Goal: Communication & Community: Answer question/provide support

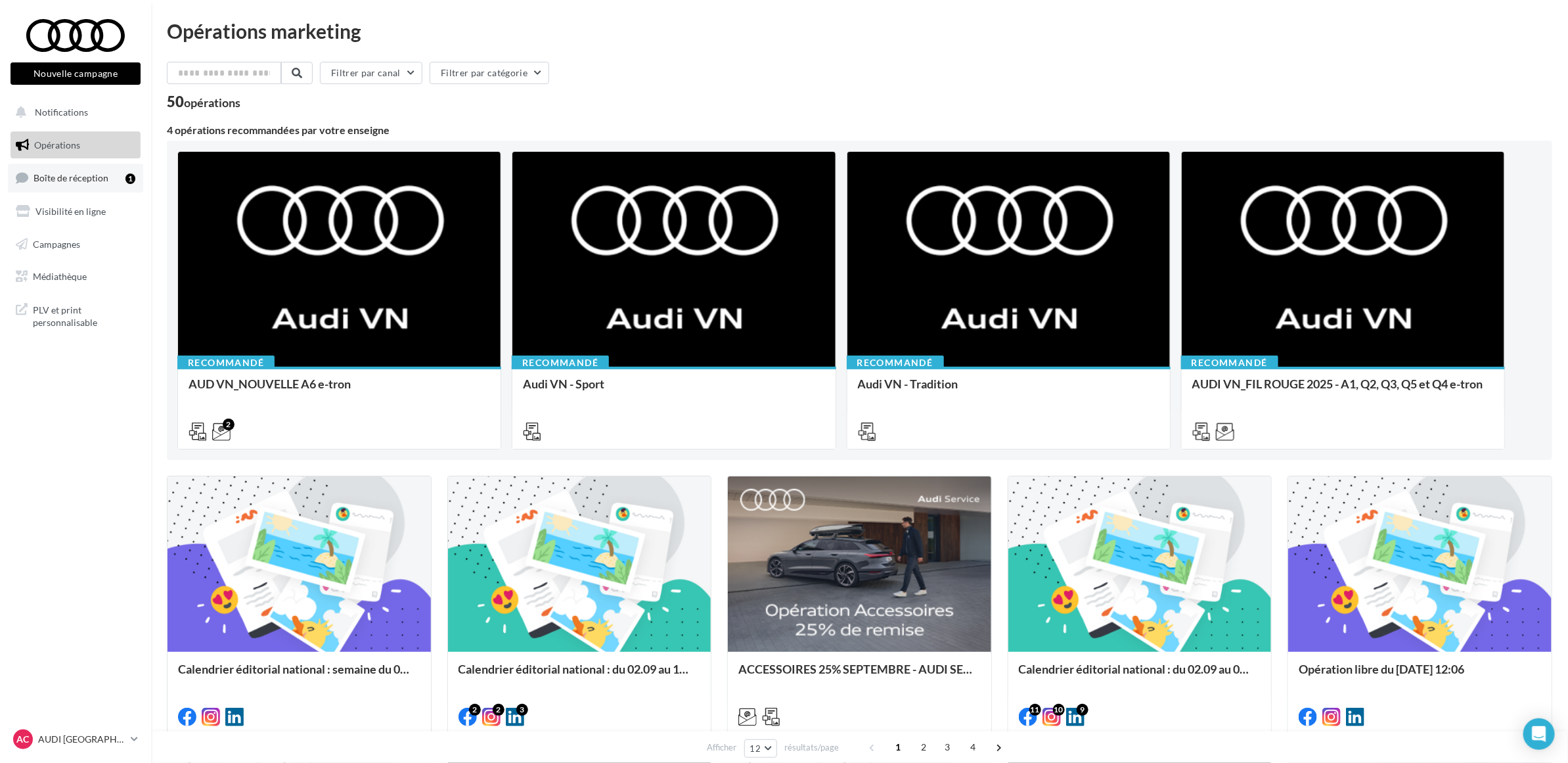
click at [107, 176] on link "Boîte de réception 1" at bounding box center [76, 177] width 135 height 28
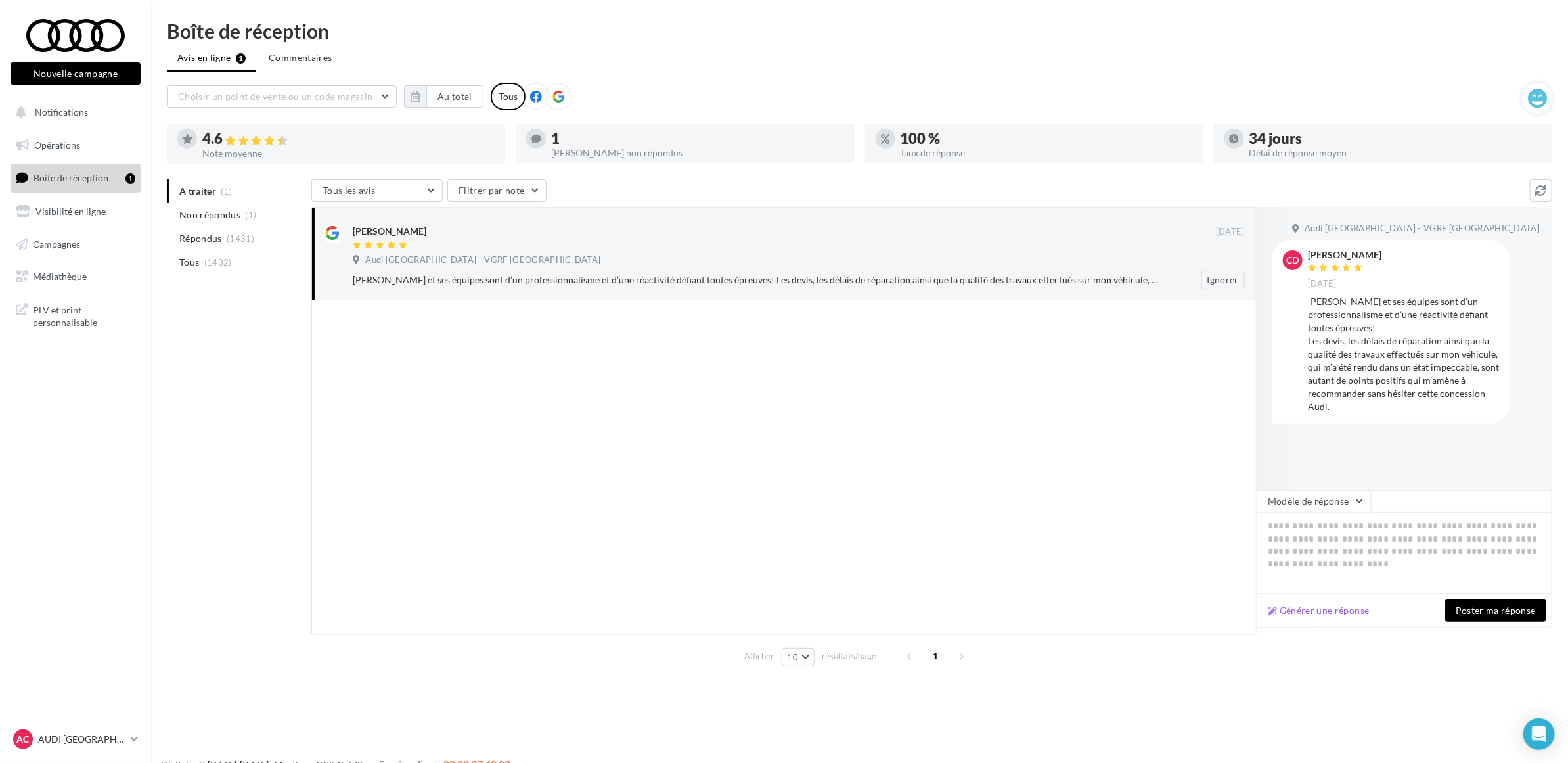
click at [521, 284] on div "[PERSON_NAME] et ses équipes sont d’un professionnalisme et d’une réactivité dé…" at bounding box center [756, 279] width 807 height 13
click at [1266, 549] on textarea at bounding box center [1405, 553] width 296 height 82
click at [1351, 529] on textarea at bounding box center [1405, 553] width 296 height 82
paste textarea "**********"
type textarea "**********"
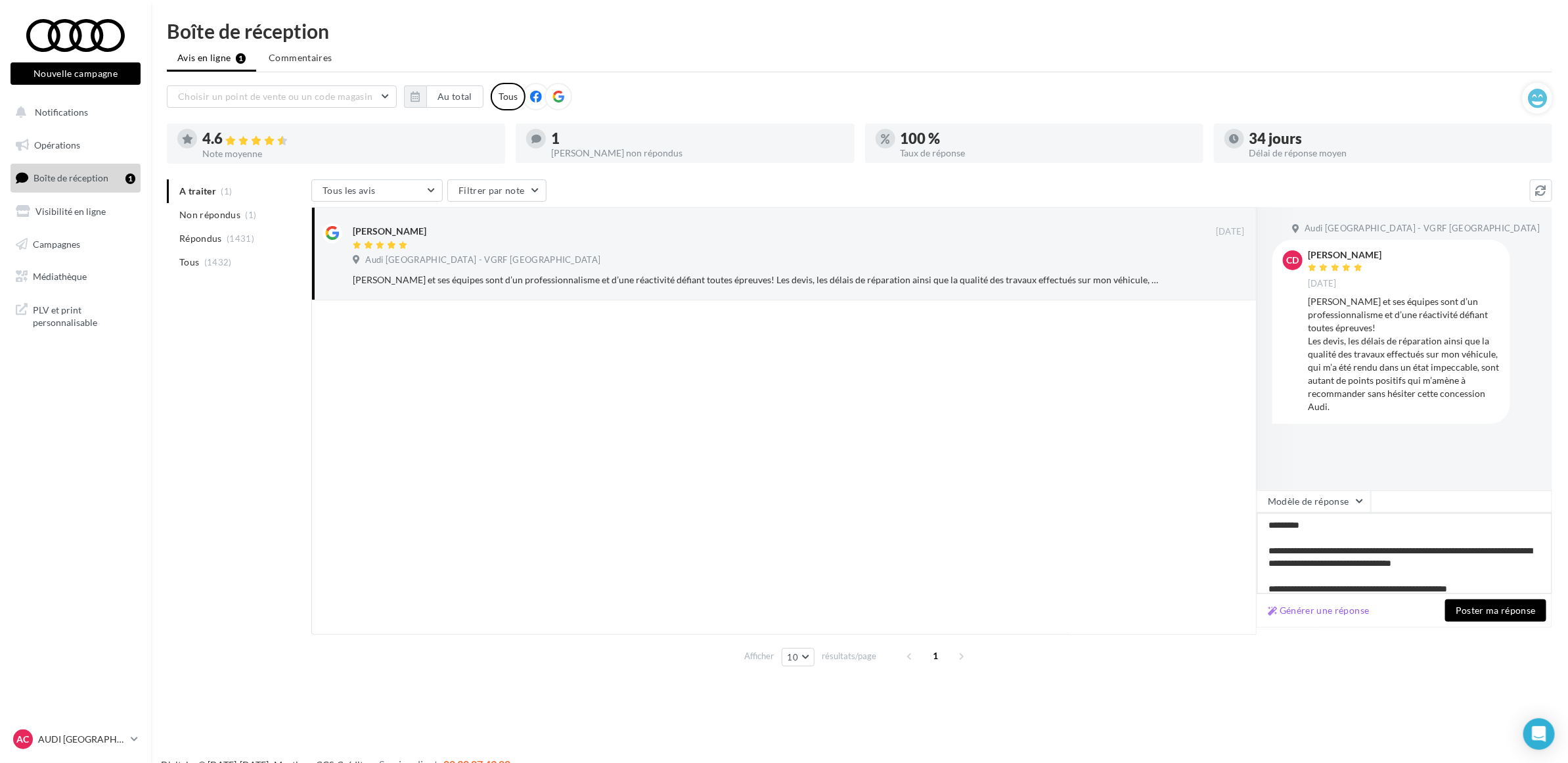
type textarea "**********"
click at [1529, 618] on button "Poster ma réponse" at bounding box center [1495, 610] width 101 height 22
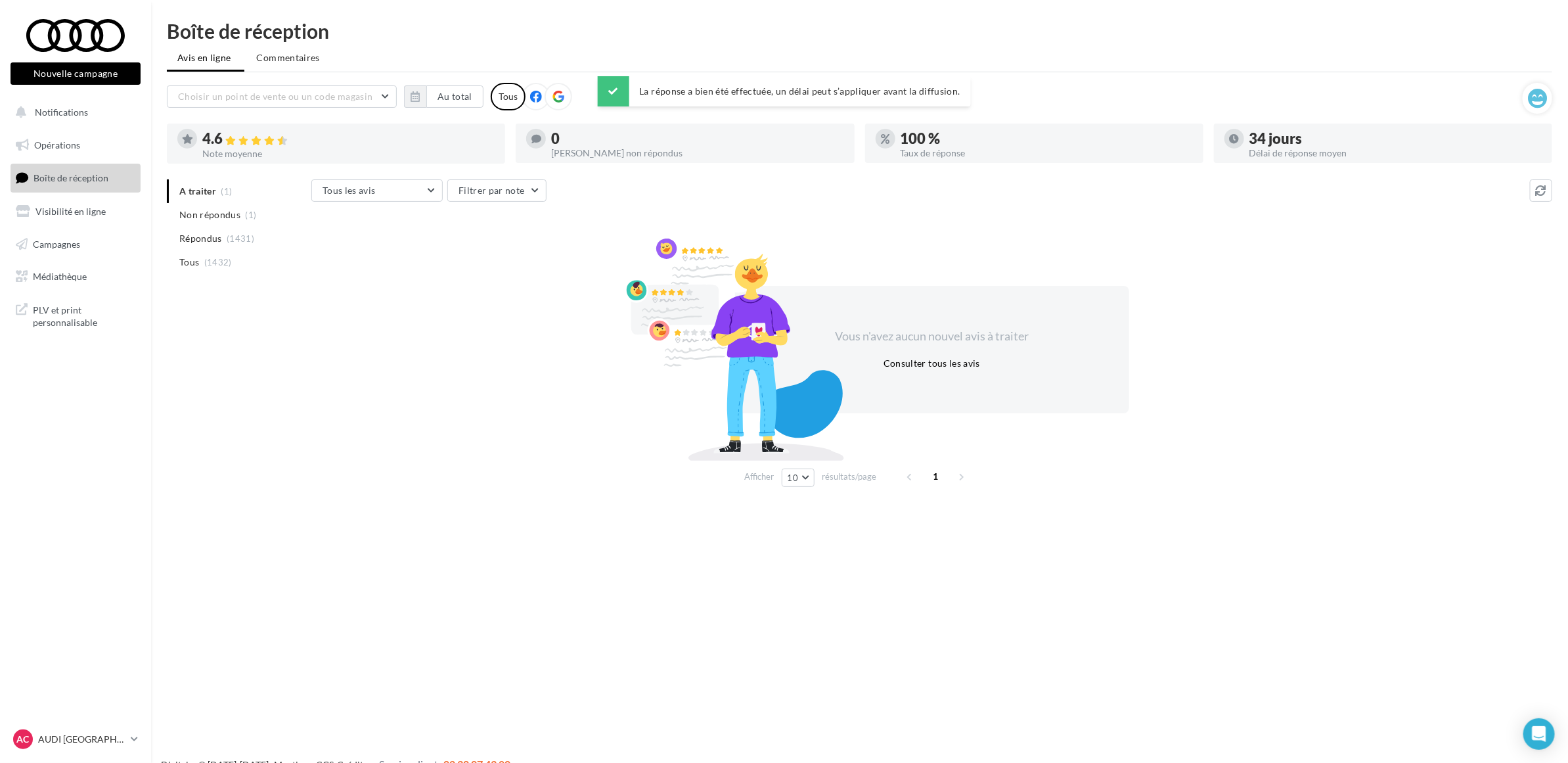
click at [493, 391] on div "Vous n'avez aucun nouvel avis à traiter Consulter tous les avis" at bounding box center [932, 349] width 1241 height 212
drag, startPoint x: 276, startPoint y: 279, endPoint x: 156, endPoint y: 198, distance: 144.8
click at [156, 198] on div "Boîte de réception Avis en ligne Commentaires Choisir un point de vente ou un c…" at bounding box center [860, 256] width 1417 height 471
click at [215, 385] on div "A traiter (1) Non répondus (1) Répondus (1431) Tous (1432) Tous les avis Tous l…" at bounding box center [860, 335] width 1385 height 313
click at [273, 334] on div "A traiter (1) Non répondus (1) Répondus (1431) Tous (1432) Tous les avis Tous l…" at bounding box center [860, 335] width 1385 height 313
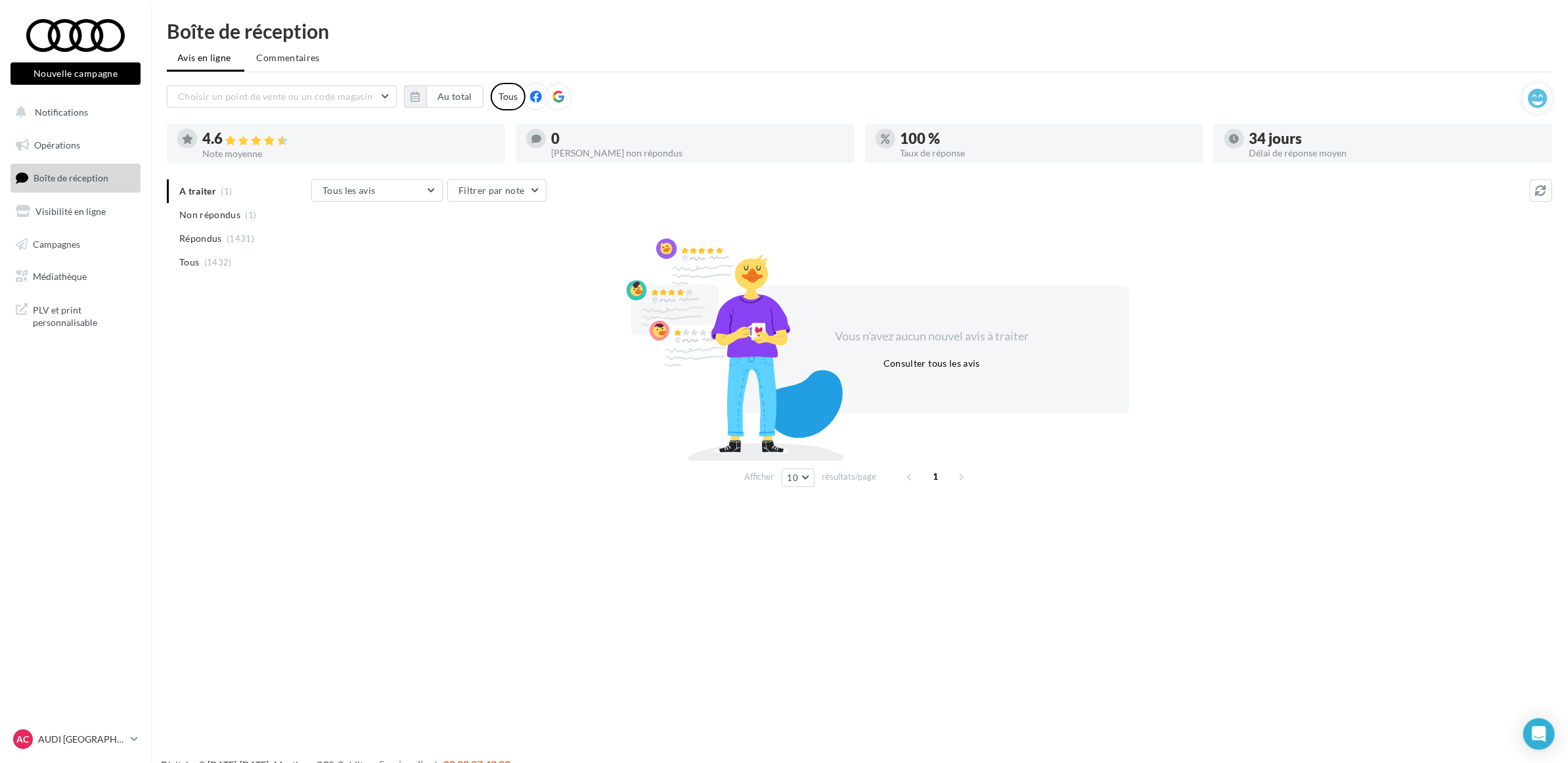
click at [380, 424] on div "Vous n'avez aucun nouvel avis à traiter Consulter tous les avis" at bounding box center [932, 349] width 1241 height 212
click at [253, 220] on li "Non répondus (1)" at bounding box center [236, 214] width 140 height 24
click at [223, 189] on span "(1)" at bounding box center [227, 191] width 11 height 11
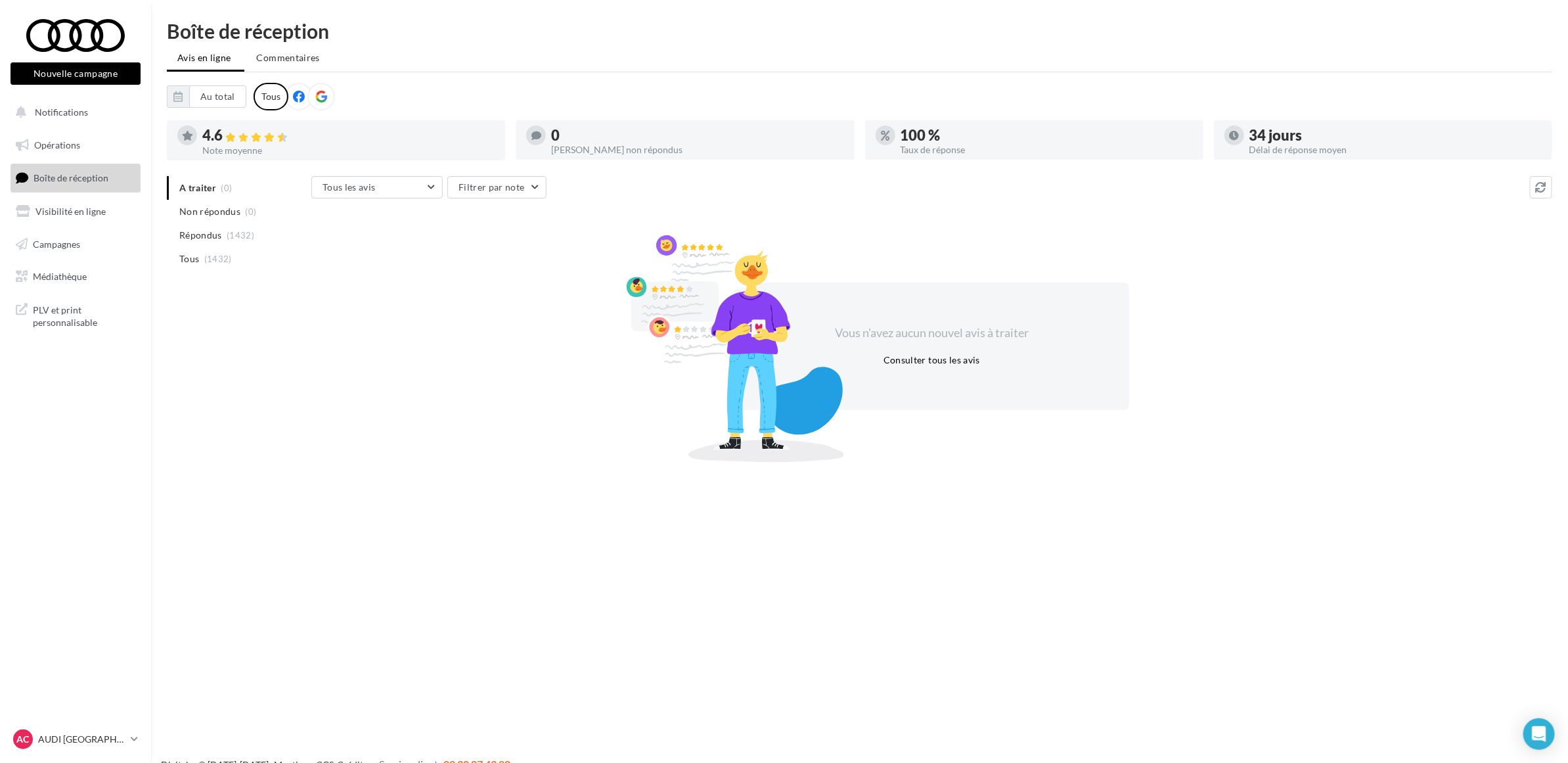
click at [241, 352] on div "A traiter (0) Non répondus (0) Répondus (1432) Tous (1432) Tous les avis Tous l…" at bounding box center [860, 317] width 1385 height 281
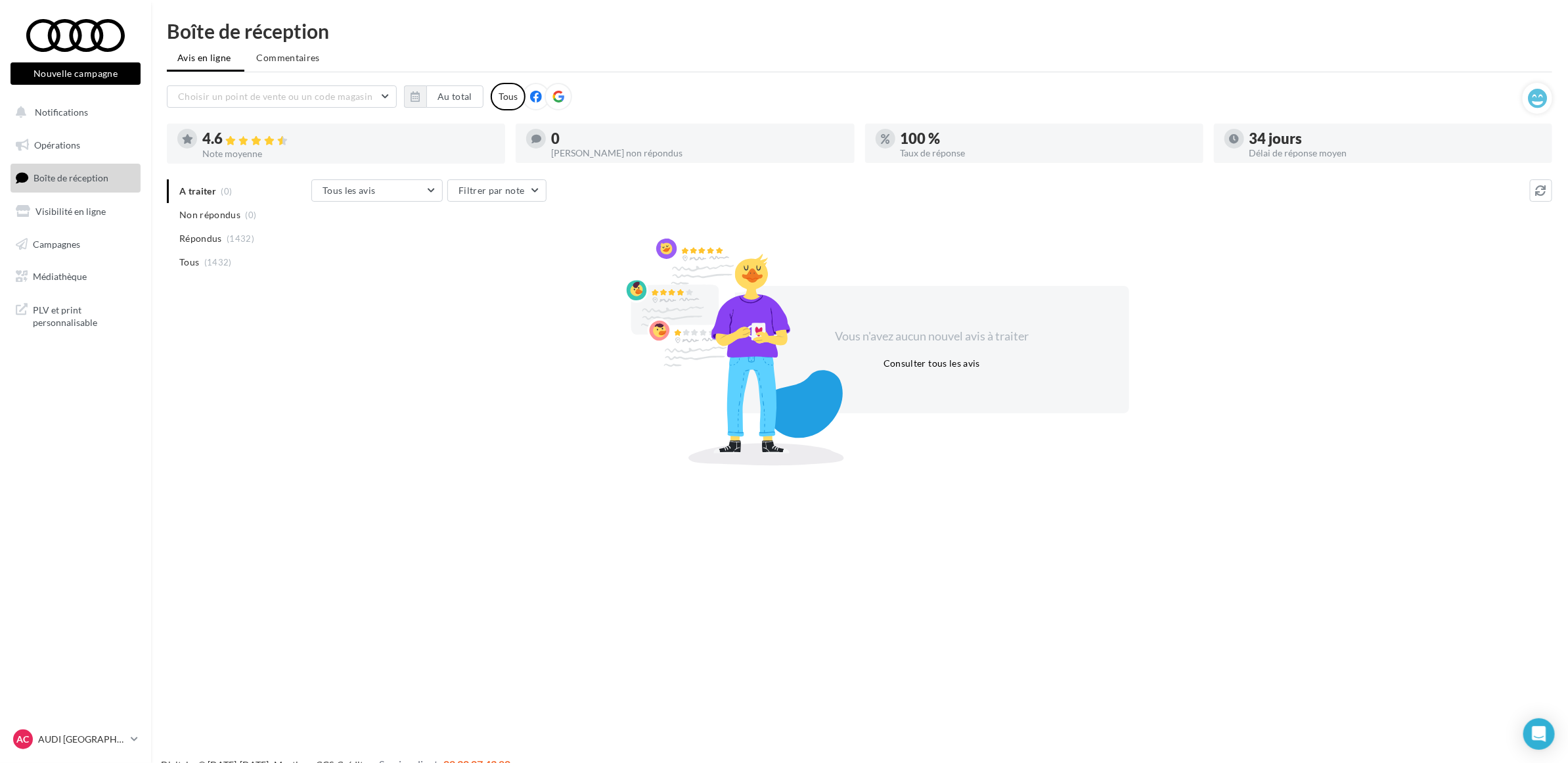
click at [488, 46] on ul "Avis en ligne Commentaires" at bounding box center [860, 59] width 1385 height 26
click at [488, 44] on div "Boîte de réception Avis en ligne Commentaires Choisir un point de vente ou un c…" at bounding box center [860, 241] width 1417 height 440
click at [288, 403] on div "A traiter (0) Non répondus (0) Répondus (1432) Tous (1432) Tous les avis Tous l…" at bounding box center [860, 320] width 1385 height 281
click at [84, 464] on nav "Nouvelle campagne Nouvelle campagne Notifications Opérations Boîte de réception…" at bounding box center [76, 381] width 151 height 763
click at [83, 743] on p "AUDI [GEOGRAPHIC_DATA]" at bounding box center [82, 738] width 88 height 13
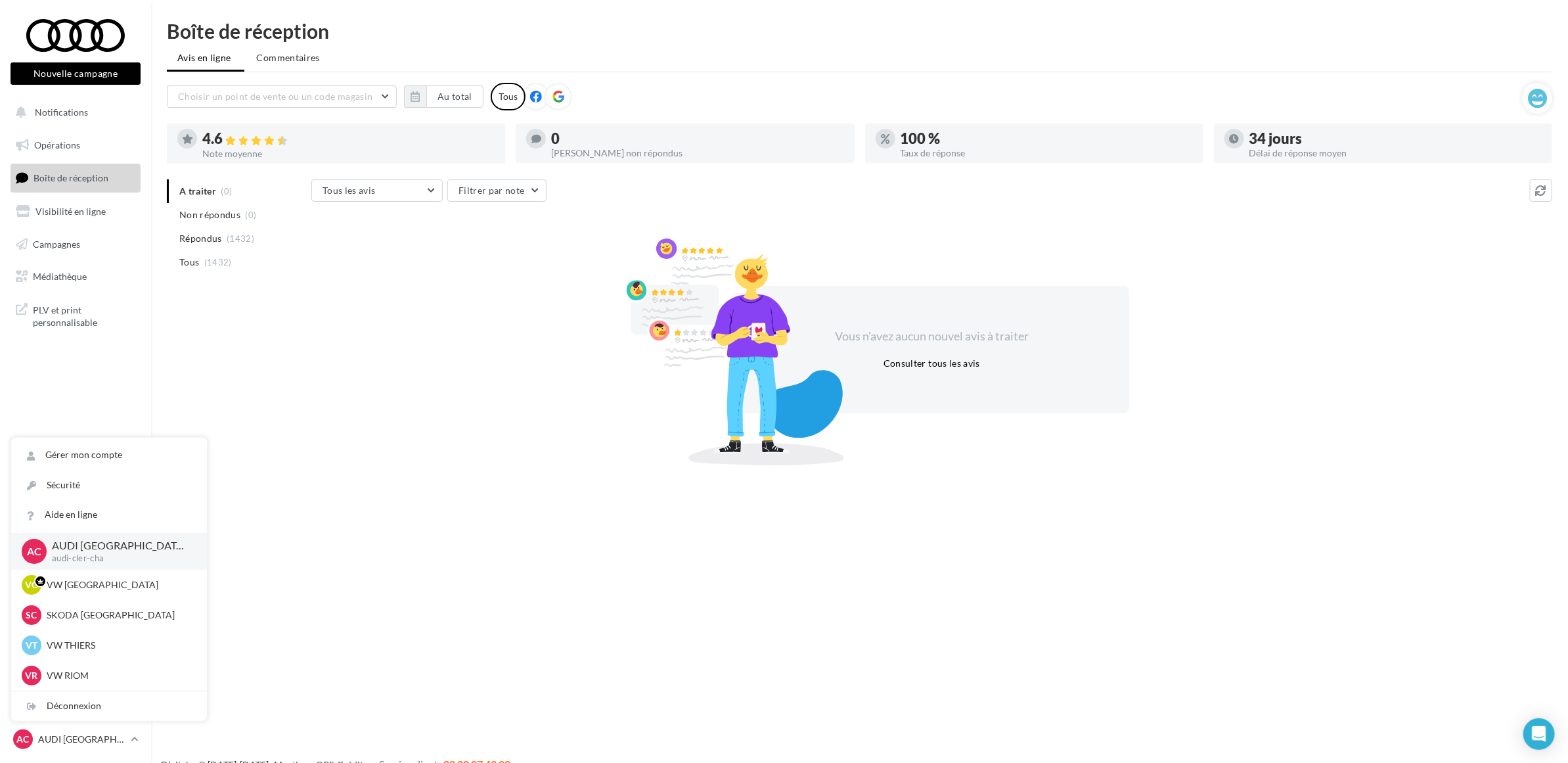
click at [125, 356] on nav "Nouvelle campagne Nouvelle campagne Notifications Opérations Boîte de réception…" at bounding box center [76, 381] width 151 height 763
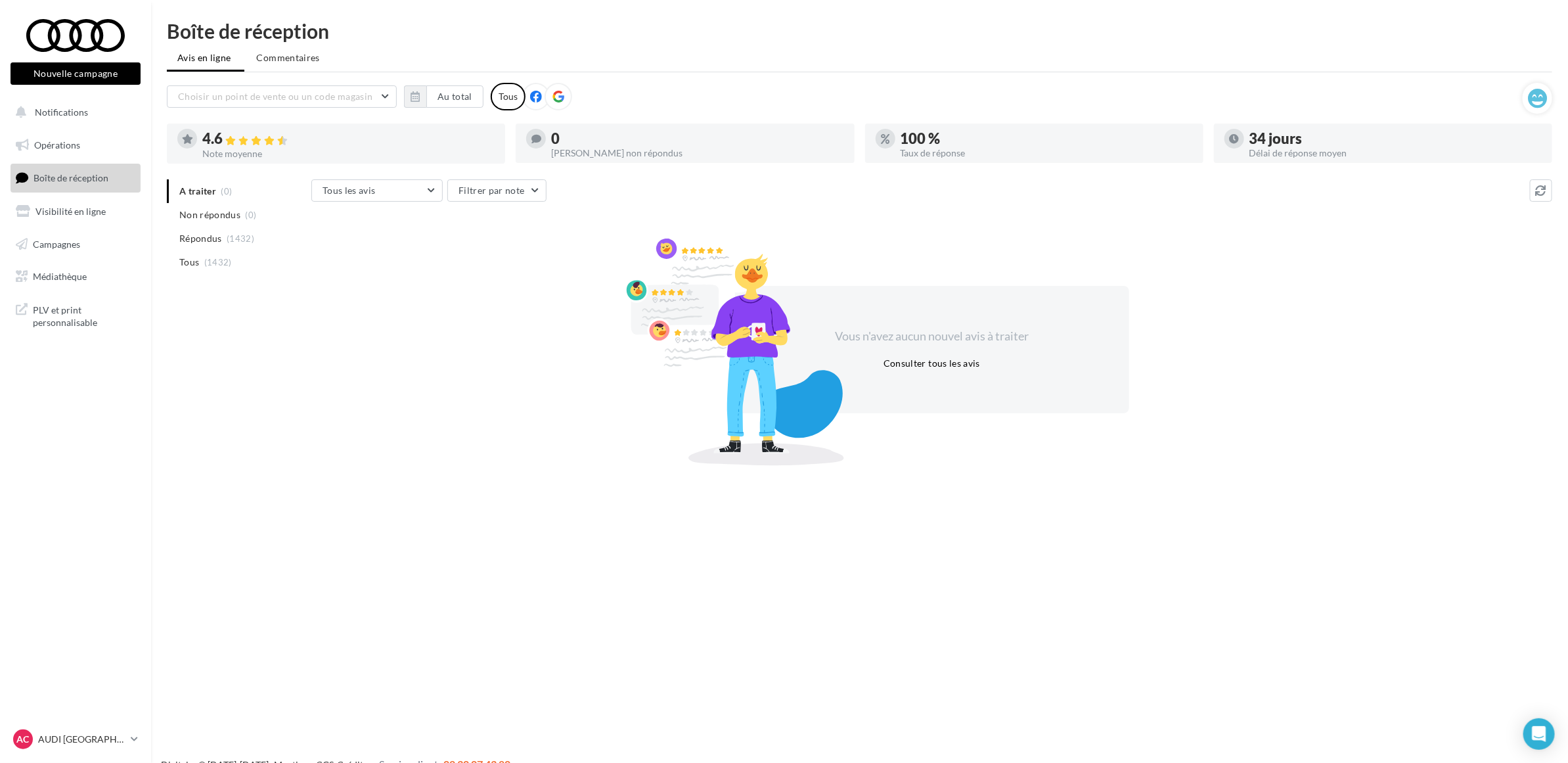
drag, startPoint x: 291, startPoint y: 323, endPoint x: 152, endPoint y: 171, distance: 206.0
click at [152, 171] on div "Boîte de réception Avis en ligne Commentaires Choisir un point de vente ou un c…" at bounding box center [860, 241] width 1417 height 440
click at [74, 470] on nav "Nouvelle campagne Nouvelle campagne Notifications Opérations Boîte de réception…" at bounding box center [76, 381] width 151 height 763
drag, startPoint x: 166, startPoint y: 368, endPoint x: 102, endPoint y: 437, distance: 94.1
click at [167, 367] on div "A traiter (0) Non répondus (0) Répondus (1432) Tous (1432) Tous les avis Tous l…" at bounding box center [860, 320] width 1385 height 281
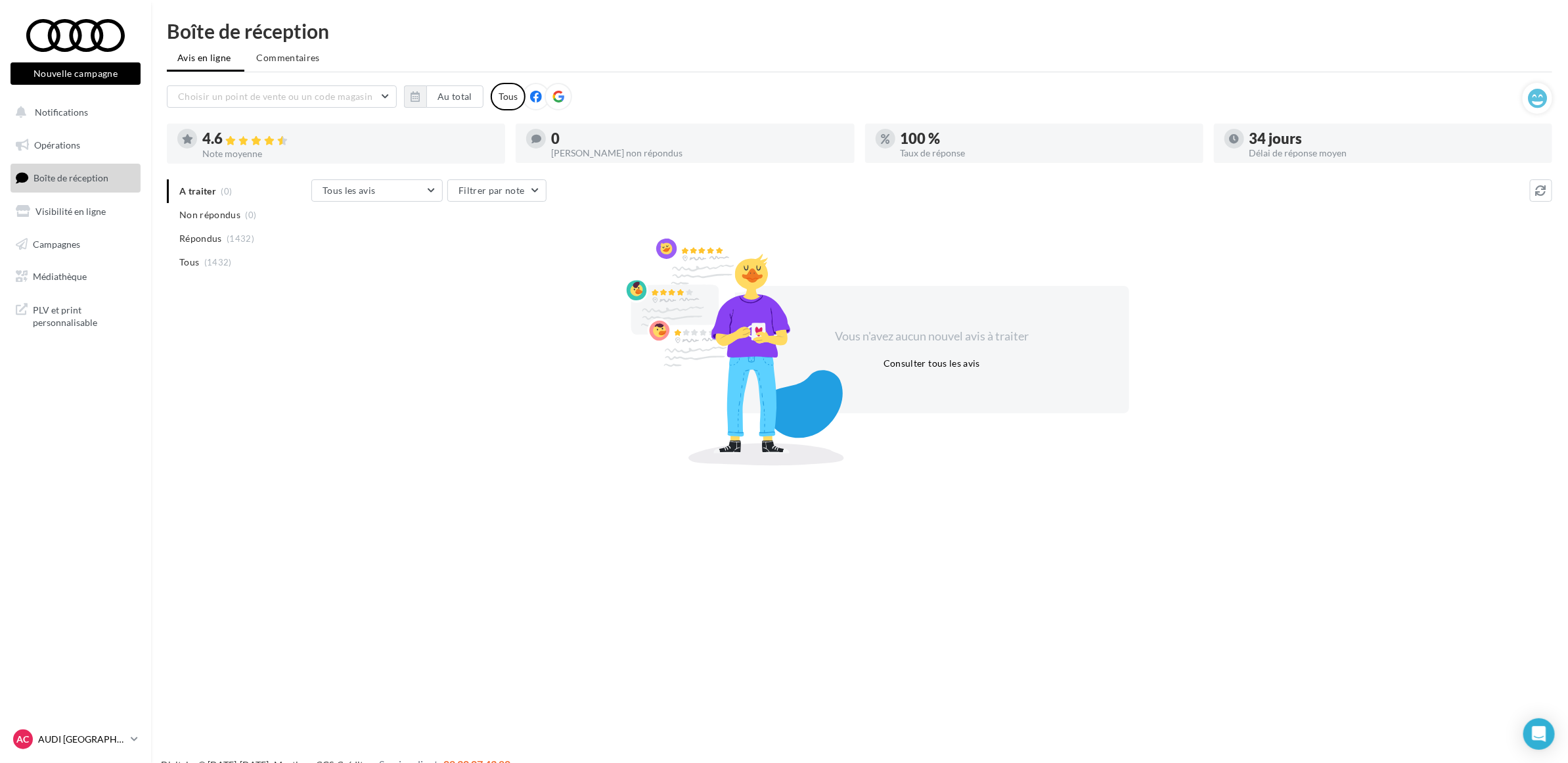
click at [116, 743] on p "AUDI [GEOGRAPHIC_DATA]" at bounding box center [82, 738] width 88 height 13
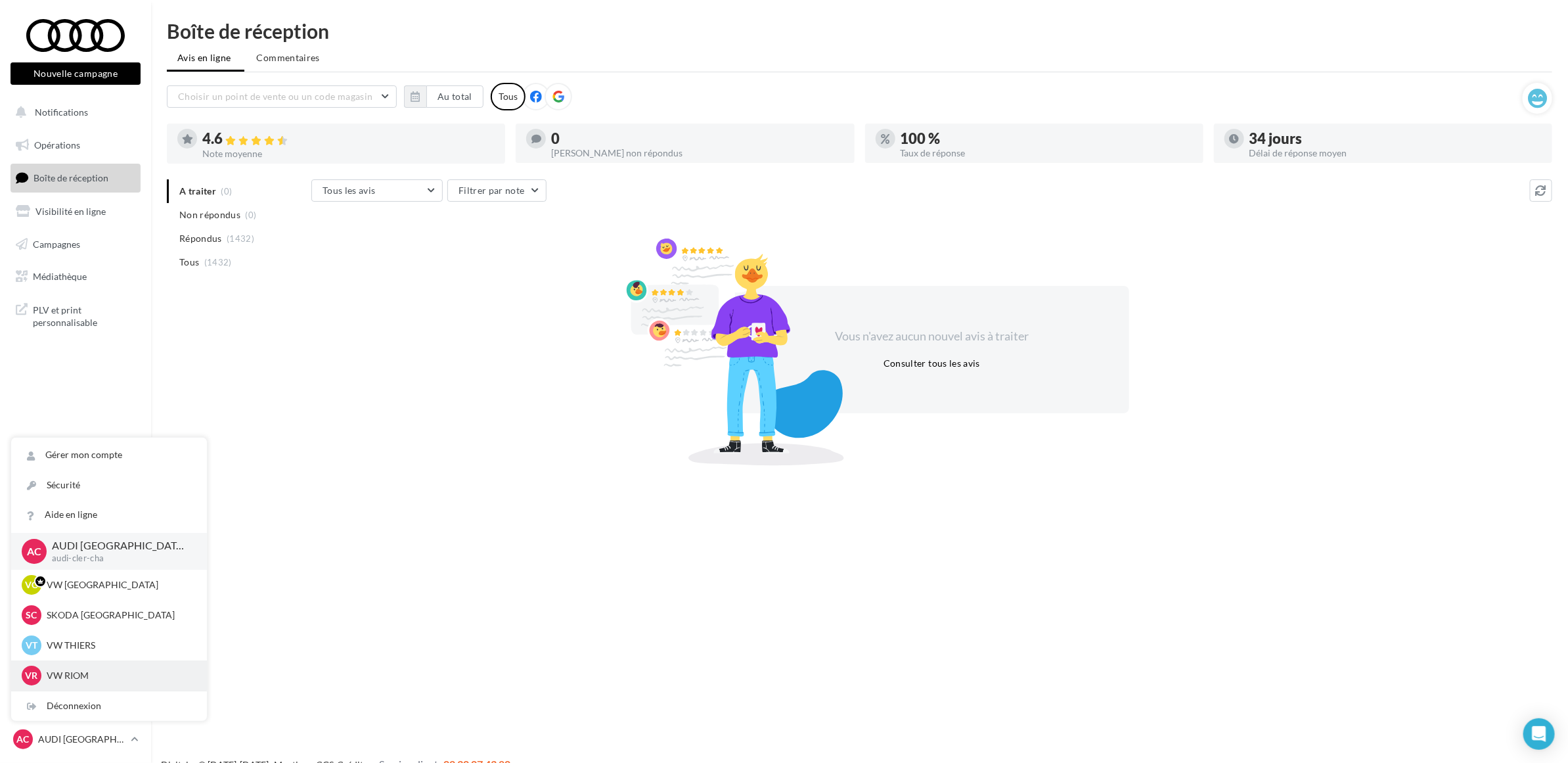
click at [103, 669] on p "VW RIOM" at bounding box center [119, 675] width 145 height 13
